Goal: Task Accomplishment & Management: Manage account settings

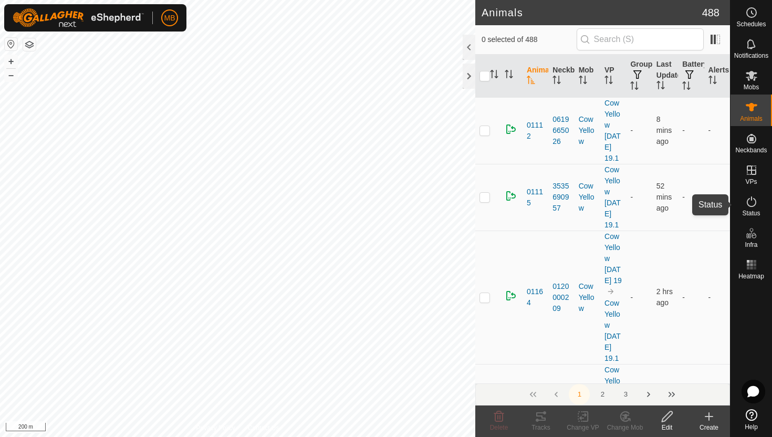
click at [746, 205] on icon at bounding box center [751, 201] width 13 height 13
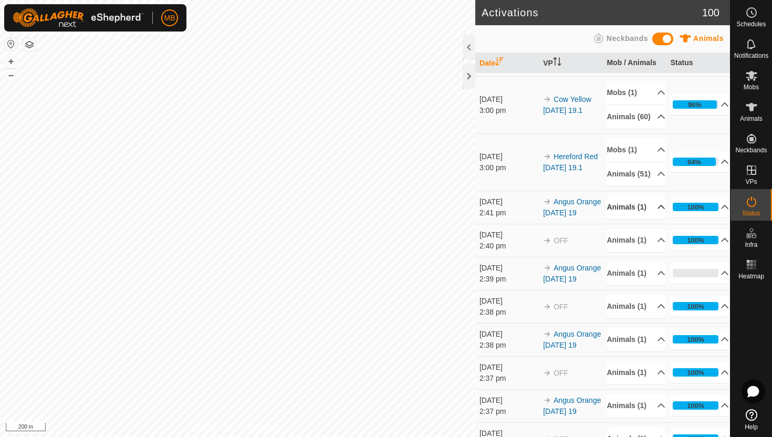
scroll to position [52, 0]
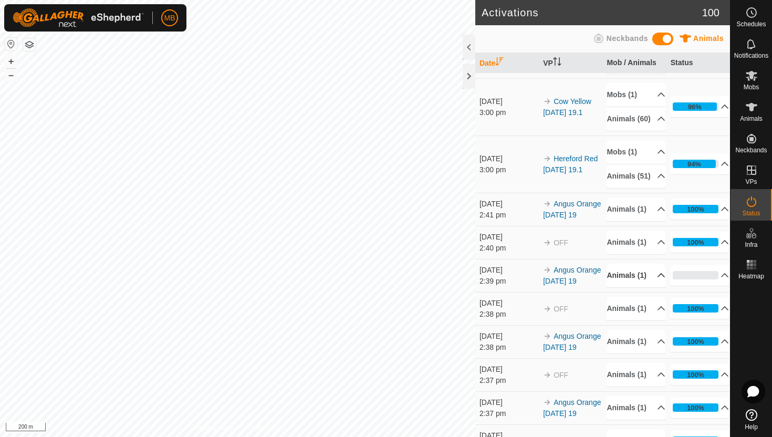
click at [657, 287] on p-accordion-header "Animals (1)" at bounding box center [635, 275] width 59 height 24
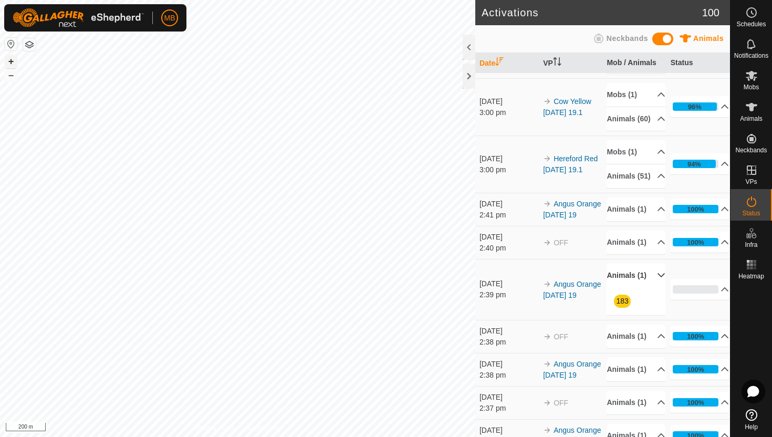
click at [8, 59] on button "+" at bounding box center [11, 61] width 13 height 13
drag, startPoint x: 657, startPoint y: 357, endPoint x: 664, endPoint y: 303, distance: 55.1
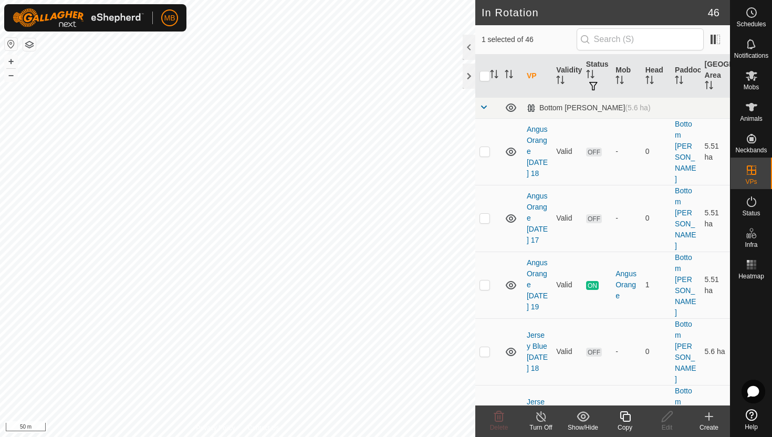
checkbox input "true"
checkbox input "false"
click at [753, 206] on icon at bounding box center [751, 201] width 13 height 13
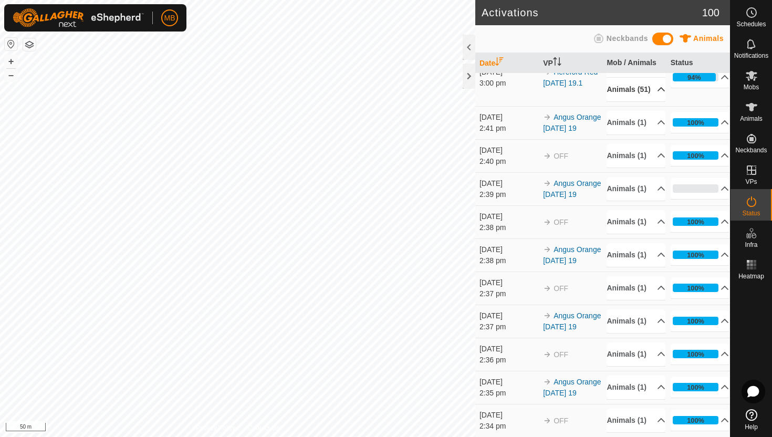
scroll to position [169, 0]
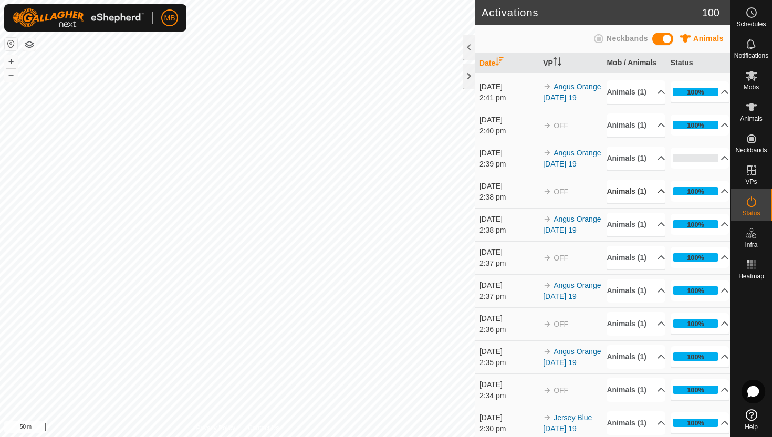
click at [651, 203] on p-accordion-header "Animals (1)" at bounding box center [635, 192] width 59 height 24
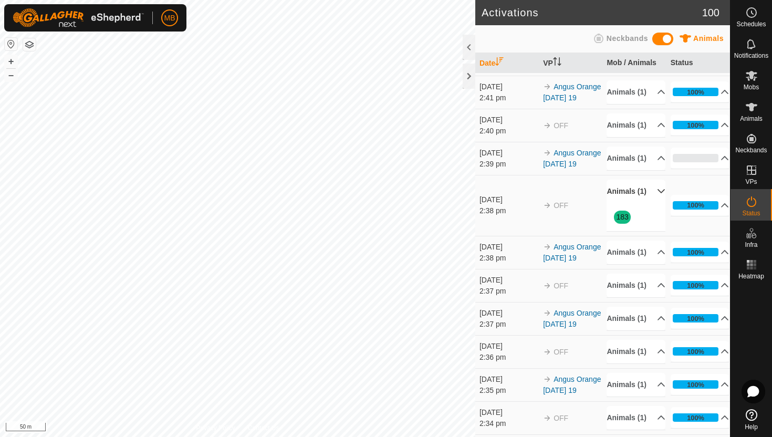
click at [651, 203] on p-accordion-header "Animals (1)" at bounding box center [635, 192] width 59 height 24
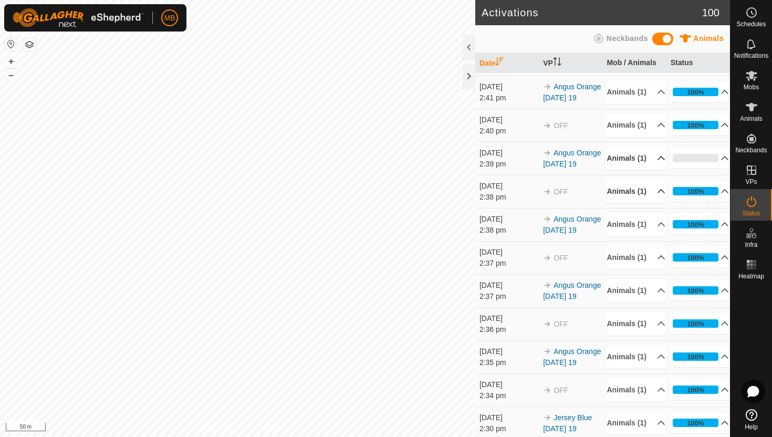
click at [654, 170] on p-accordion-header "Animals (1)" at bounding box center [635, 158] width 59 height 24
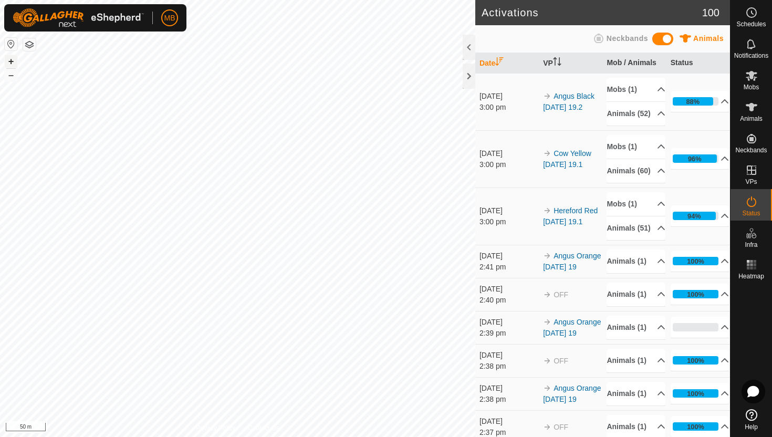
click at [10, 60] on button "+" at bounding box center [11, 61] width 13 height 13
click at [756, 111] on icon at bounding box center [751, 107] width 13 height 13
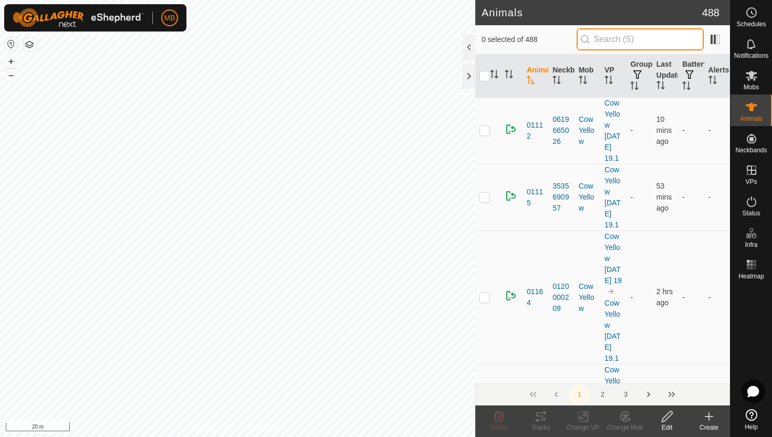
click at [646, 43] on input "text" at bounding box center [639, 39] width 127 height 22
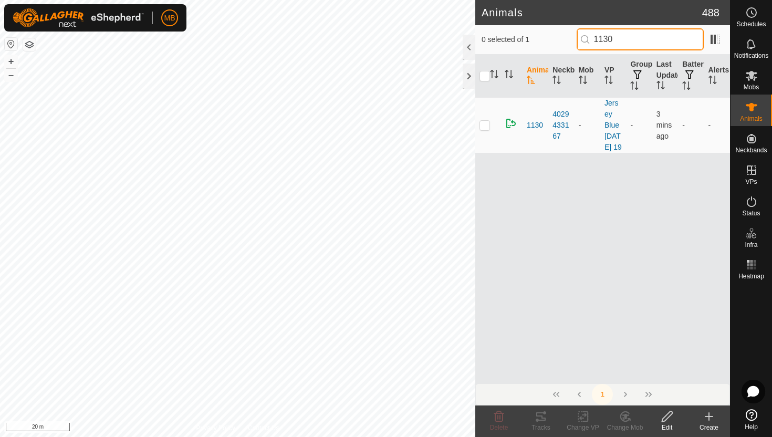
type input "1130"
click at [668, 416] on icon at bounding box center [666, 416] width 10 height 10
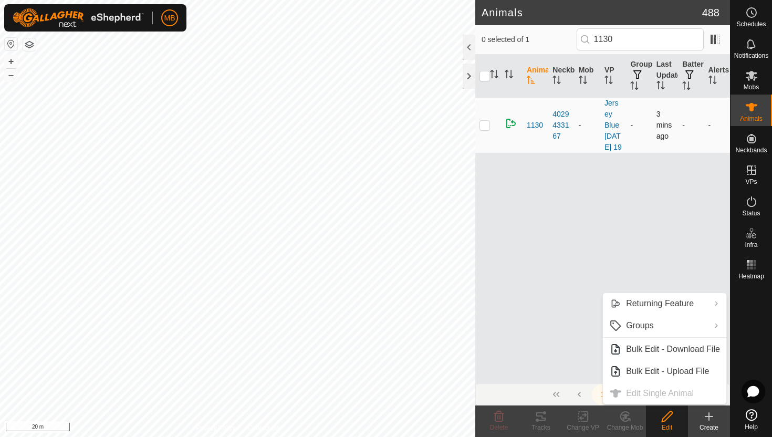
click at [483, 128] on p-checkbox at bounding box center [484, 125] width 10 height 8
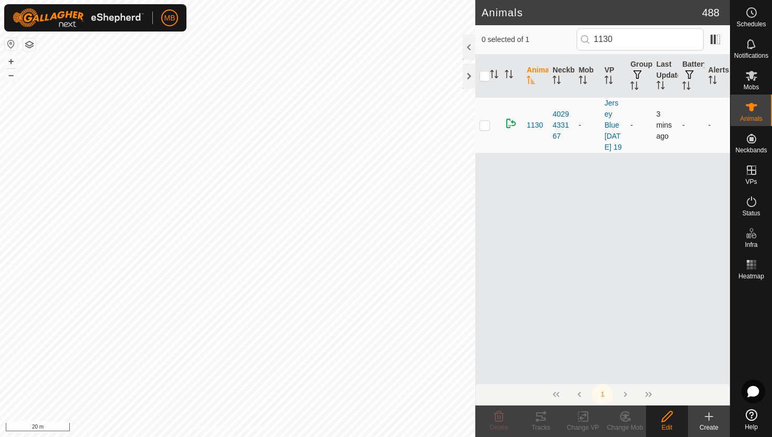
checkbox input "true"
click at [668, 415] on icon at bounding box center [666, 416] width 13 height 13
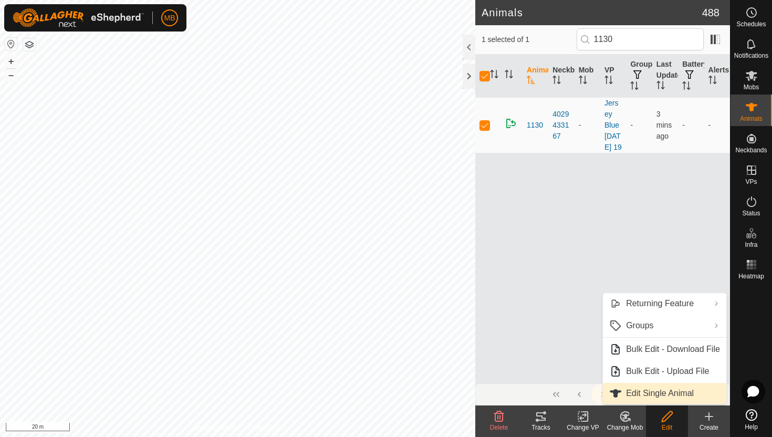
click at [660, 394] on link "Edit Single Animal" at bounding box center [664, 393] width 123 height 21
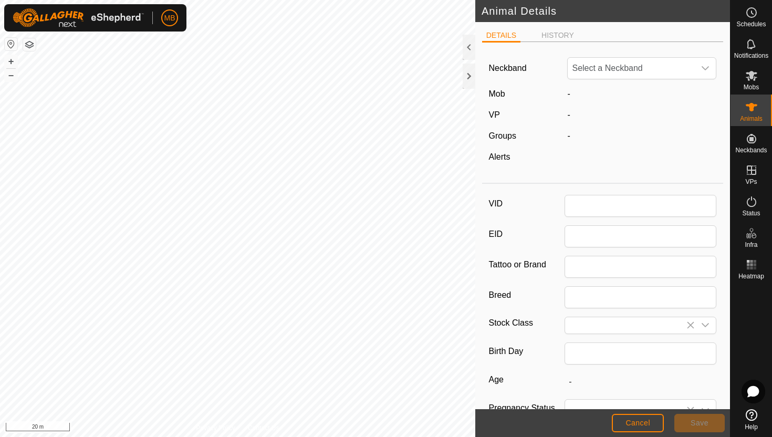
type input "1130"
type input "450"
type input "17 Feb, 2025"
click at [694, 422] on span "Save" at bounding box center [699, 422] width 18 height 8
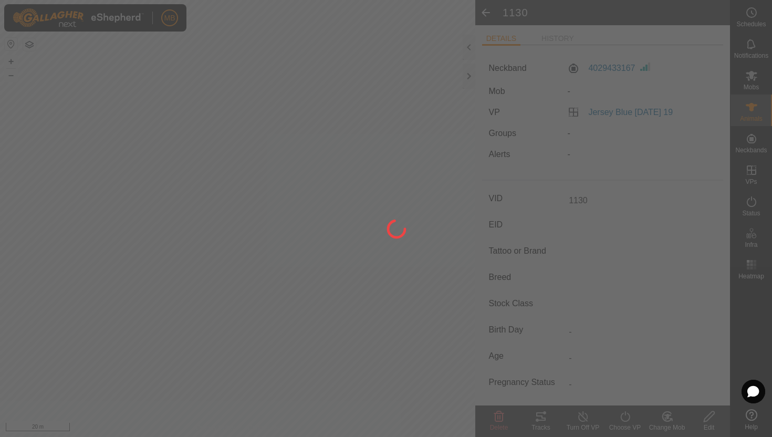
type input "-"
type input "450 kg"
type input "-"
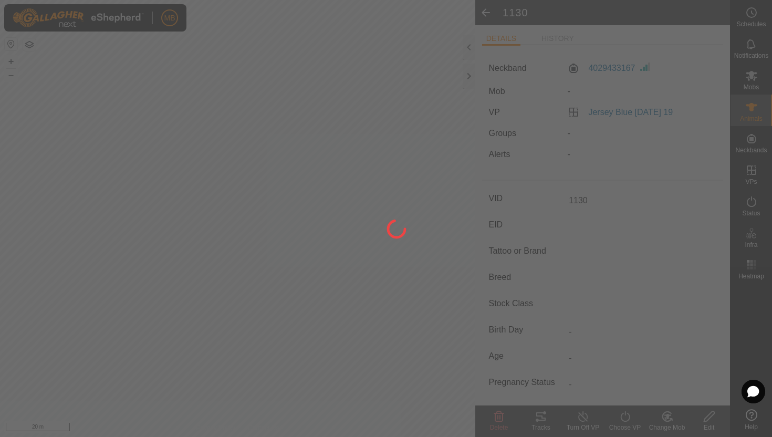
type input "-"
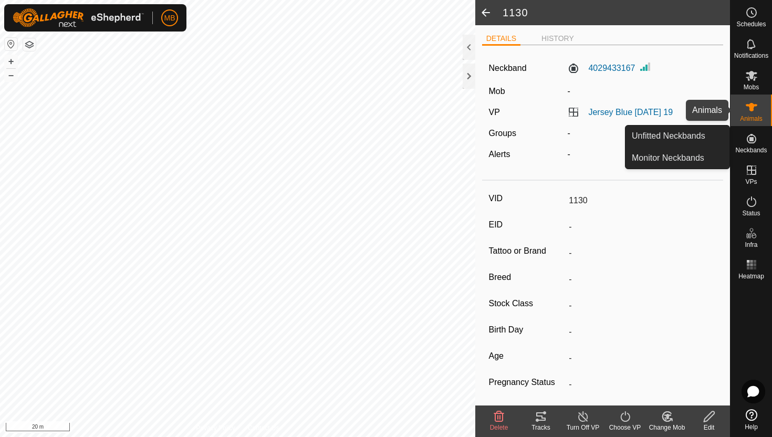
click at [752, 108] on icon at bounding box center [751, 107] width 12 height 8
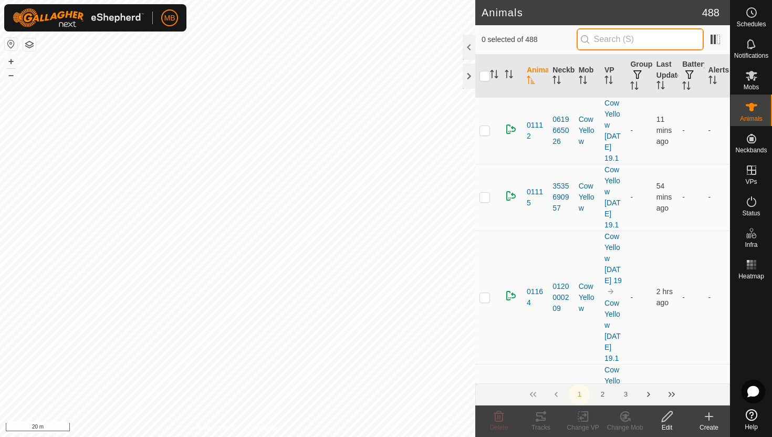
click at [616, 34] on input "text" at bounding box center [639, 39] width 127 height 22
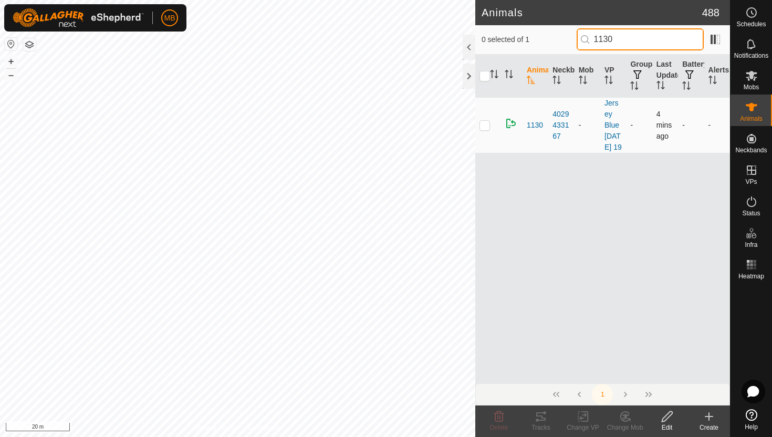
type input "1130"
click at [487, 129] on p-checkbox at bounding box center [484, 125] width 10 height 8
checkbox input "true"
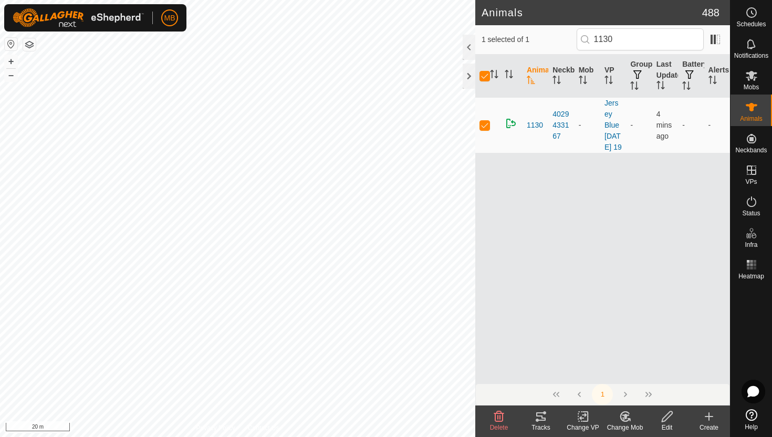
click at [666, 418] on icon at bounding box center [666, 416] width 13 height 13
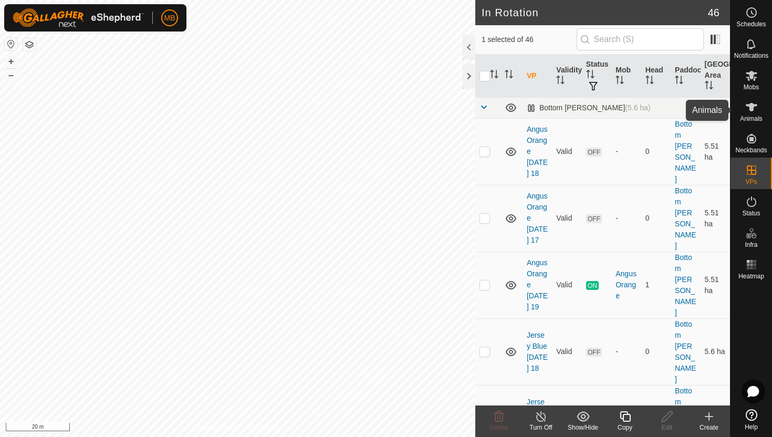
click at [751, 111] on icon at bounding box center [751, 107] width 13 height 13
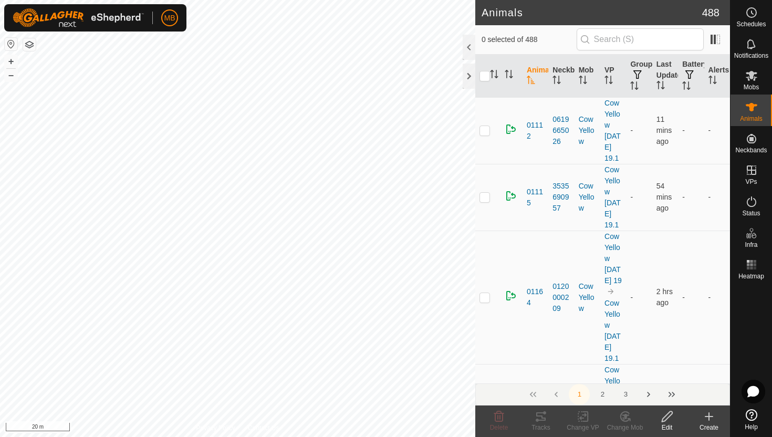
click at [663, 44] on input "text" at bounding box center [639, 39] width 127 height 22
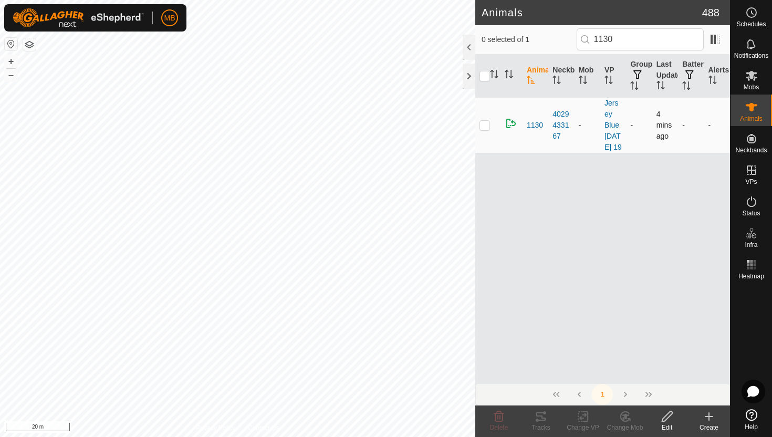
type input "1130"
click at [488, 129] on p-checkbox at bounding box center [484, 125] width 10 height 8
checkbox input "true"
click at [623, 417] on icon at bounding box center [622, 418] width 3 height 3
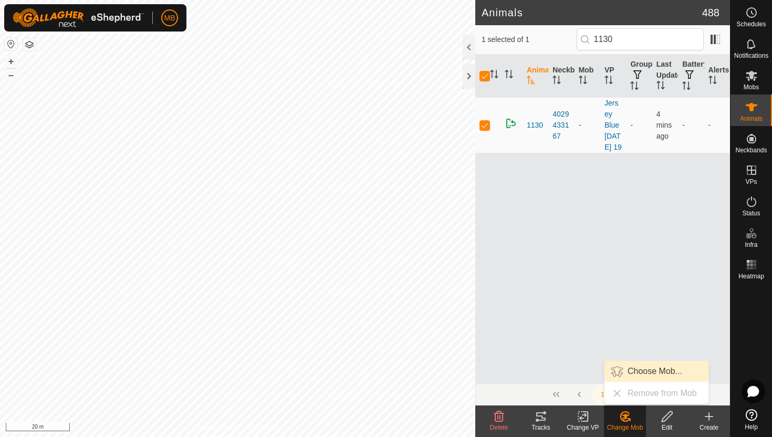
click at [668, 366] on link "Choose Mob..." at bounding box center [656, 371] width 104 height 21
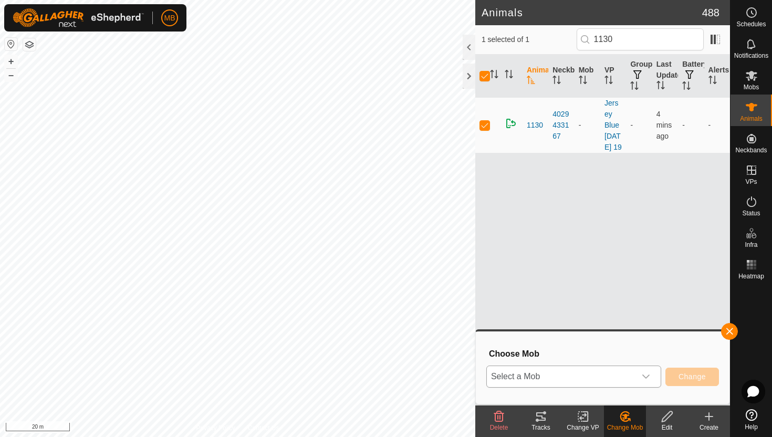
click at [631, 374] on span "Select a Mob" at bounding box center [561, 376] width 149 height 21
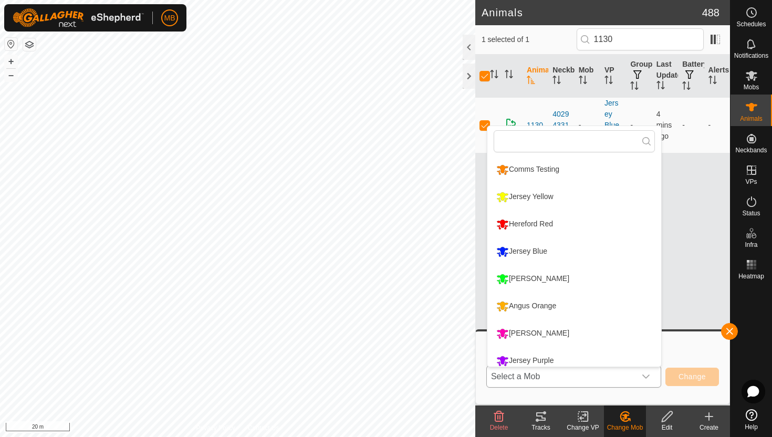
scroll to position [7, 0]
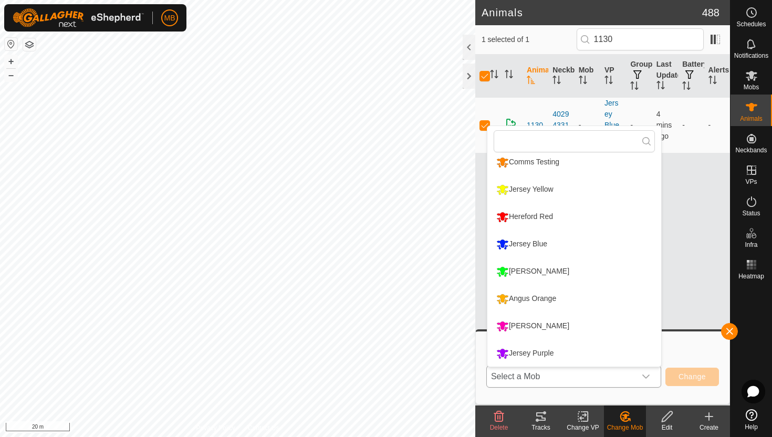
click at [543, 245] on li "Jersey Blue" at bounding box center [574, 244] width 174 height 26
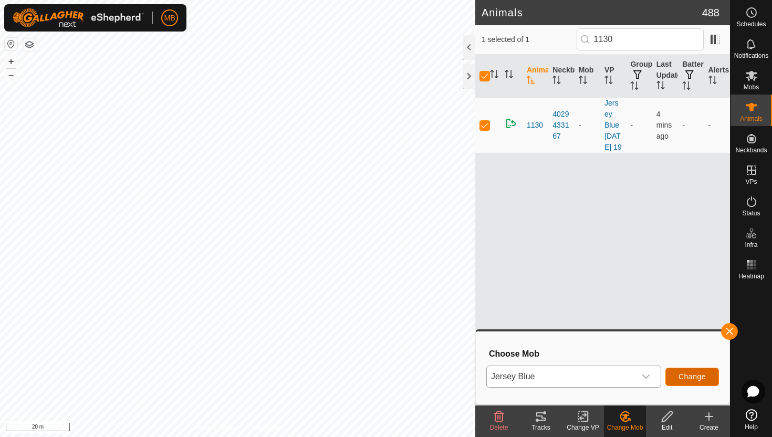
click at [701, 380] on span "Change" at bounding box center [691, 376] width 27 height 8
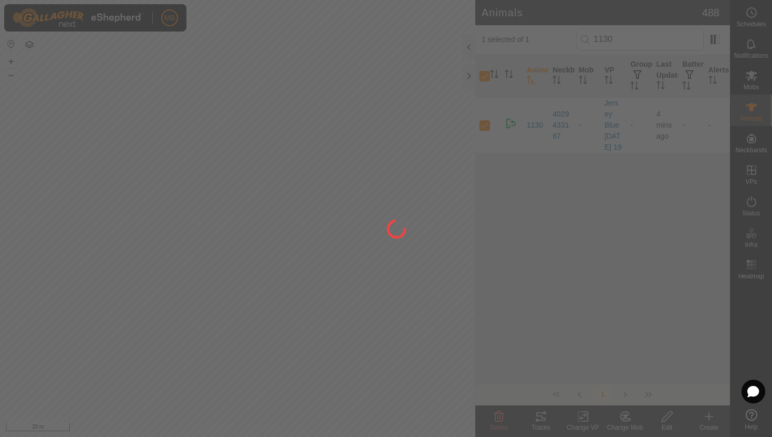
checkbox input "false"
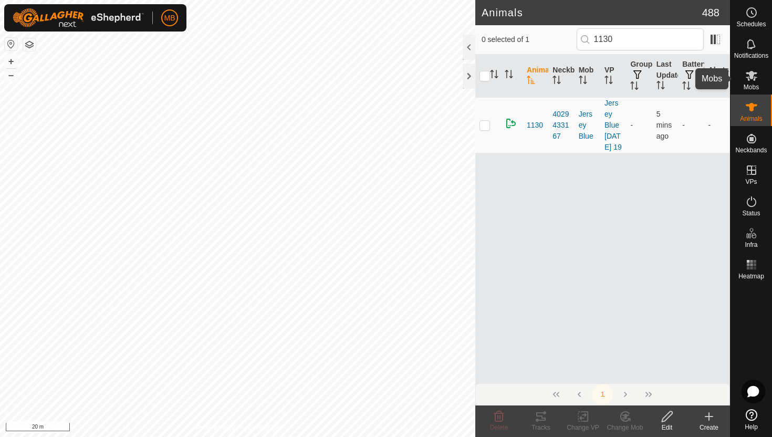
click at [750, 83] on es-mob-svg-icon at bounding box center [751, 75] width 19 height 17
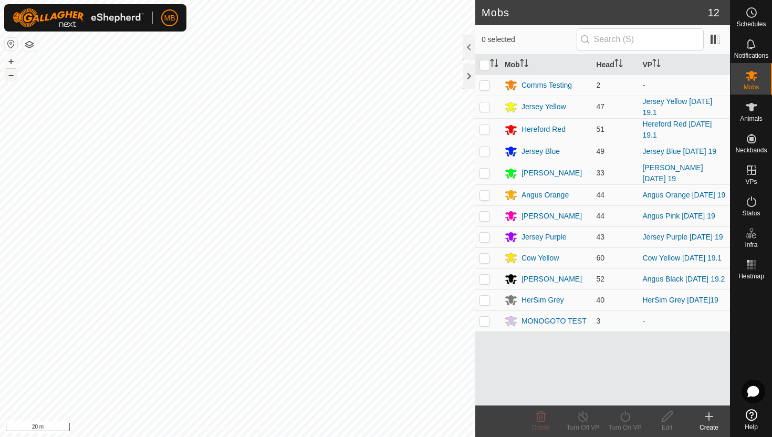
click at [7, 78] on button "–" at bounding box center [11, 75] width 13 height 13
click at [753, 105] on icon at bounding box center [751, 107] width 12 height 8
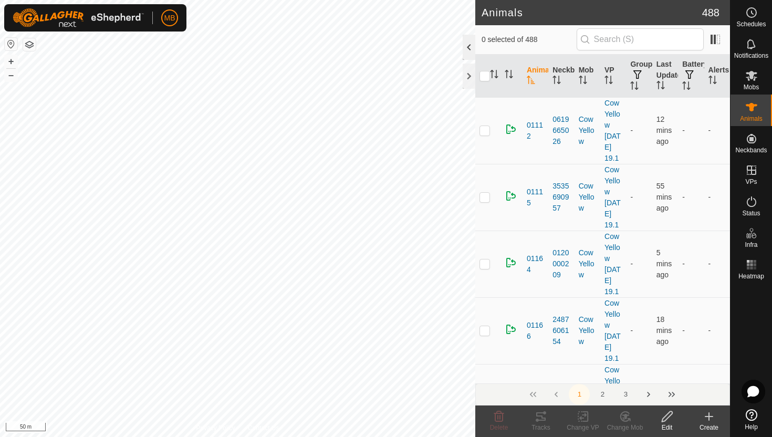
click at [472, 48] on div at bounding box center [468, 47] width 13 height 25
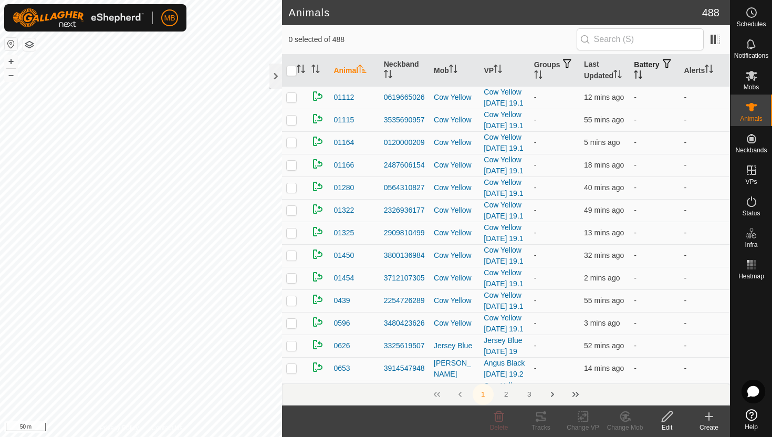
click at [642, 73] on icon "Activate to sort" at bounding box center [638, 74] width 8 height 8
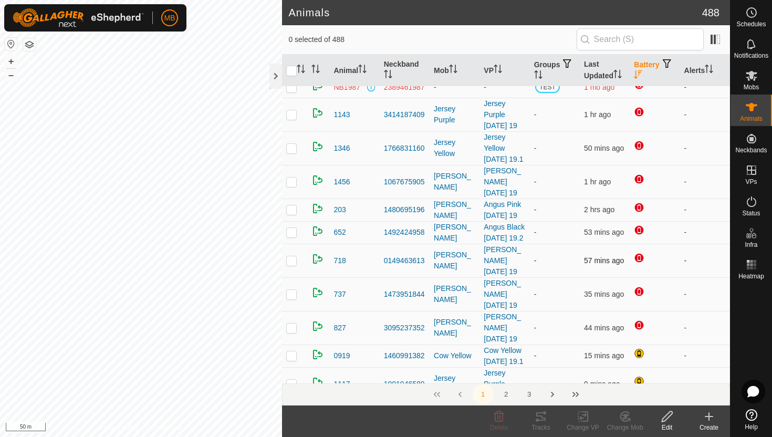
scroll to position [128, 0]
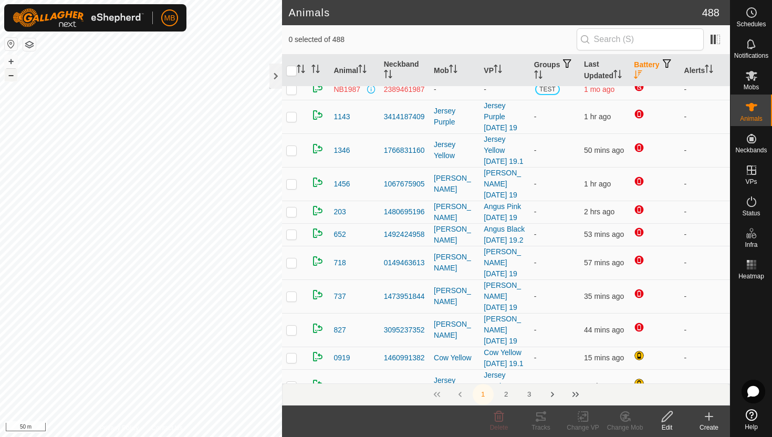
click at [12, 76] on button "–" at bounding box center [11, 75] width 13 height 13
click at [8, 57] on button "+" at bounding box center [11, 61] width 13 height 13
click at [708, 67] on icon "Activate to sort" at bounding box center [708, 69] width 8 height 8
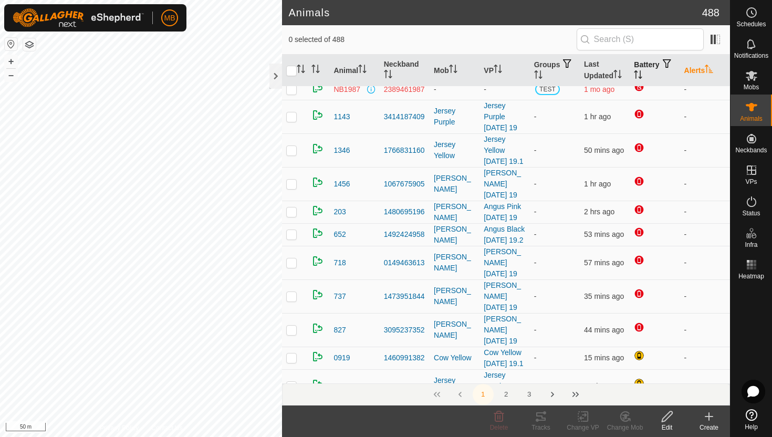
scroll to position [0, 0]
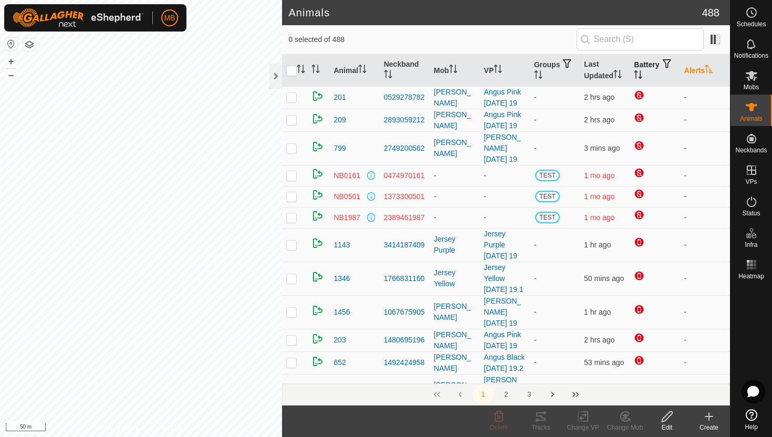
click at [708, 67] on icon "Activate to sort" at bounding box center [708, 69] width 8 height 8
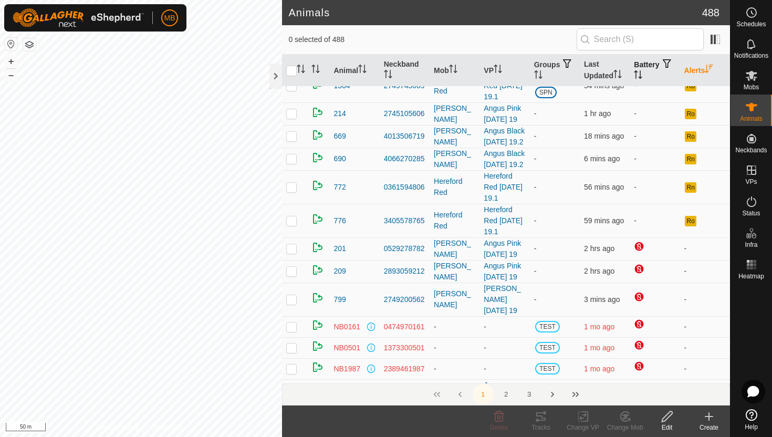
scroll to position [102, 0]
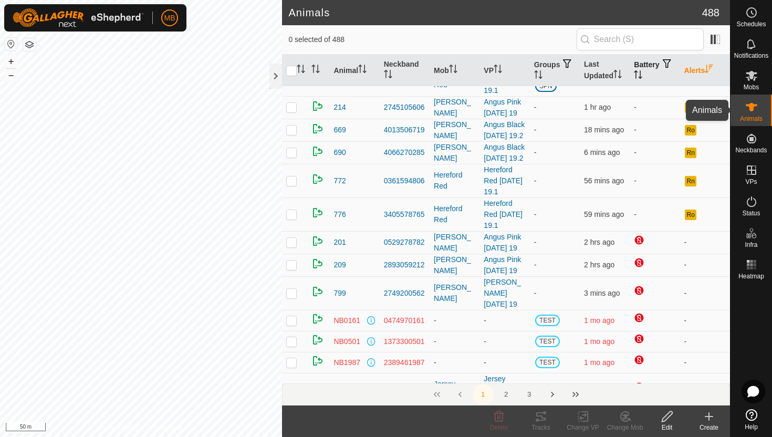
click at [754, 108] on icon at bounding box center [751, 107] width 13 height 13
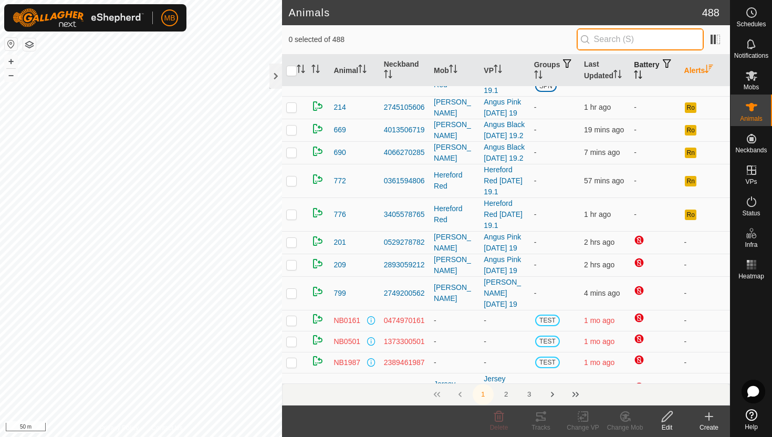
click at [674, 45] on input "text" at bounding box center [639, 39] width 127 height 22
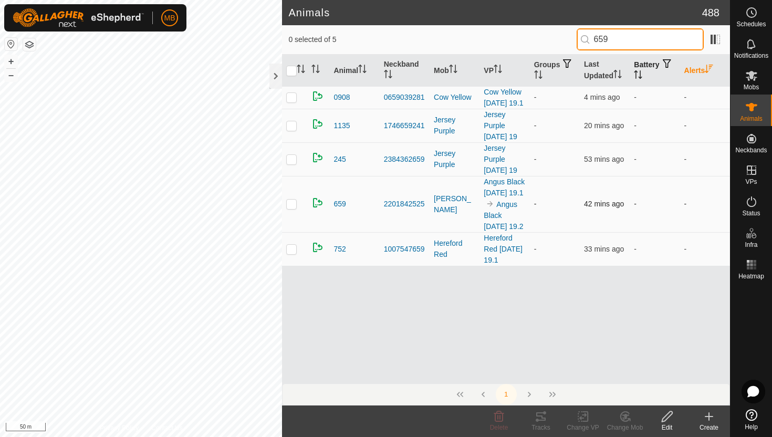
type input "659"
click at [293, 208] on p-checkbox at bounding box center [291, 203] width 10 height 8
checkbox input "true"
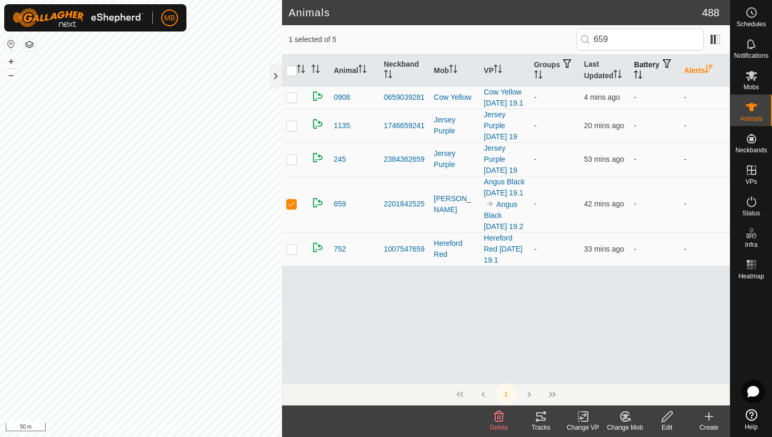
click at [666, 419] on icon at bounding box center [666, 416] width 10 height 10
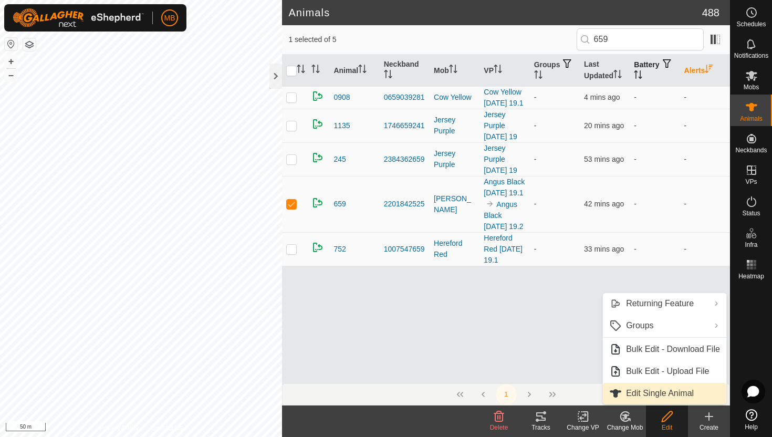
click at [658, 397] on link "Edit Single Animal" at bounding box center [664, 393] width 123 height 21
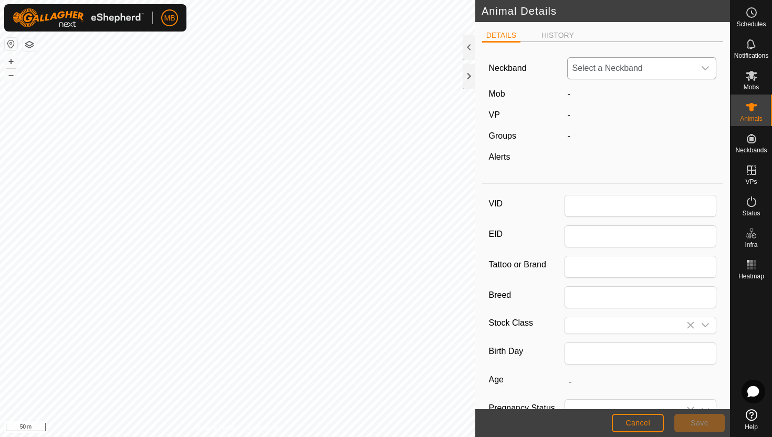
type input "659"
type input "396"
type input "08 Jun, 2025"
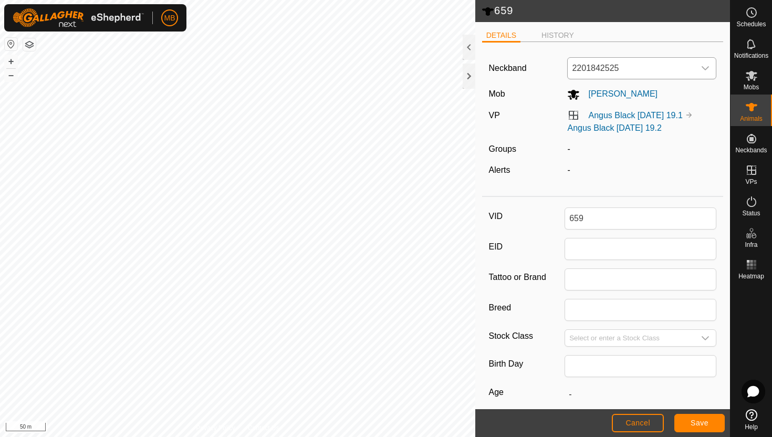
click at [704, 69] on icon "dropdown trigger" at bounding box center [705, 68] width 7 height 4
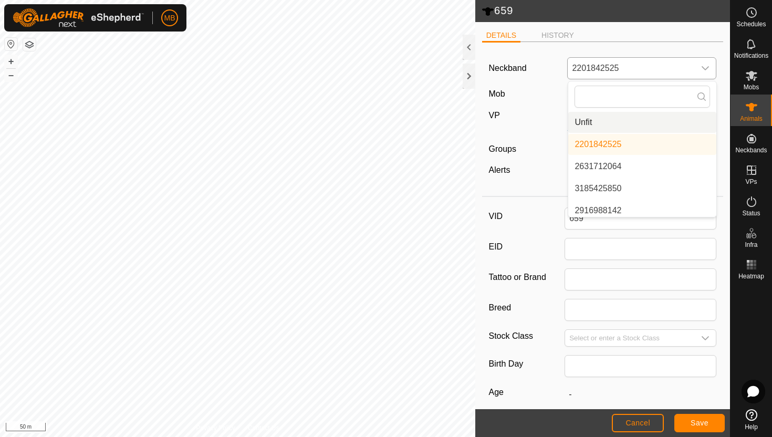
click at [687, 117] on li "Unfit" at bounding box center [642, 122] width 148 height 21
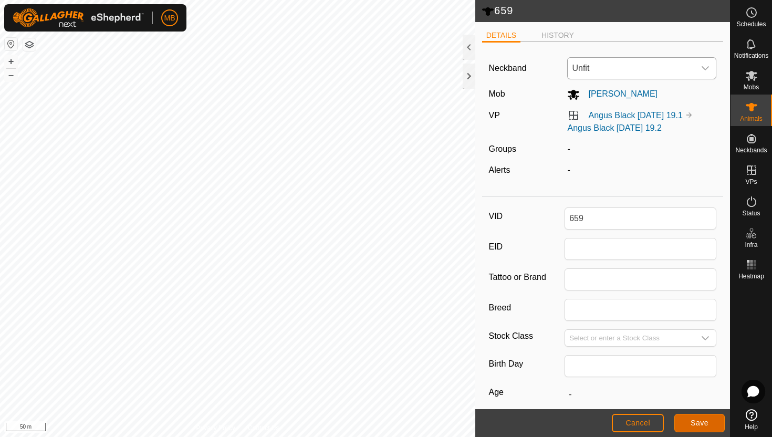
click at [696, 420] on span "Save" at bounding box center [699, 422] width 18 height 8
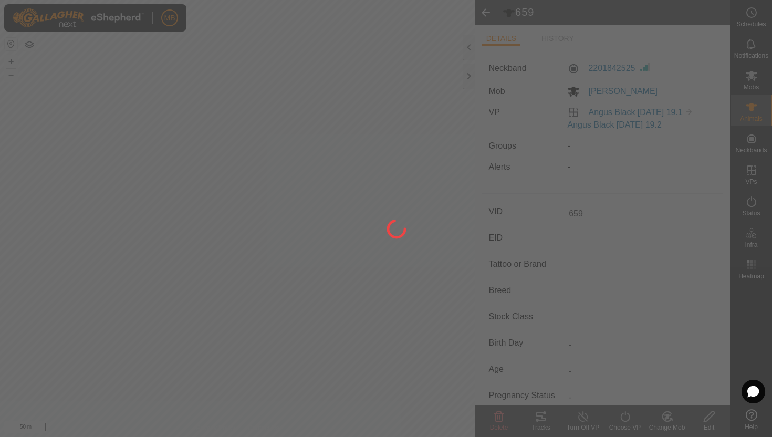
type input "-"
type input "396 kg"
type input "-"
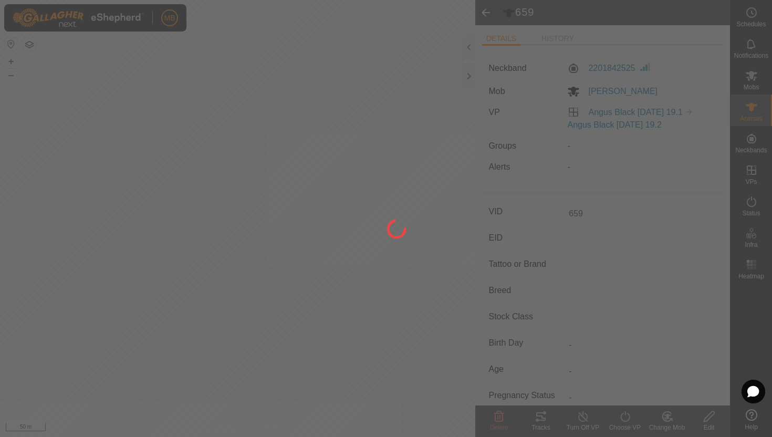
type input "-"
